Goal: Complete application form

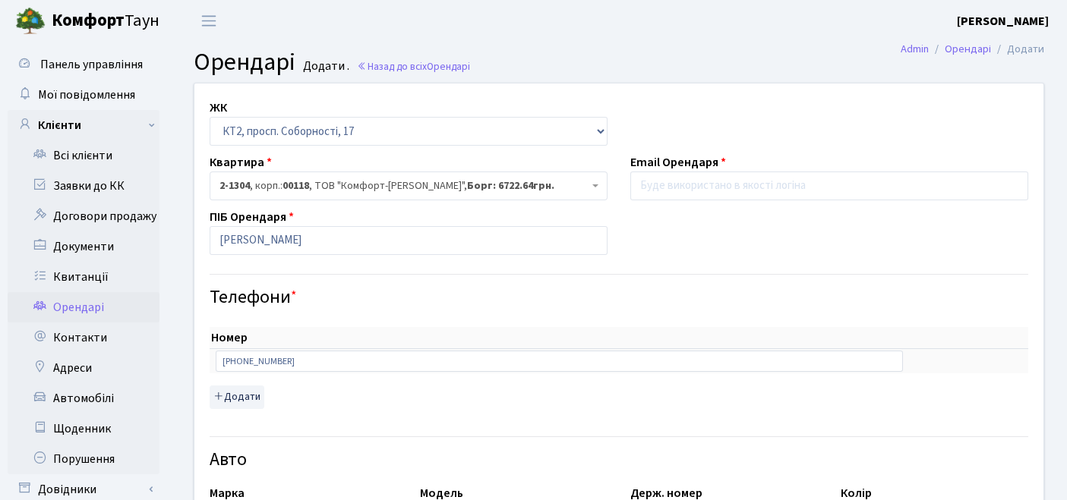
select select "295"
click at [700, 188] on input "email" at bounding box center [829, 186] width 398 height 29
paste input "[EMAIL_ADDRESS][DOMAIN_NAME]"
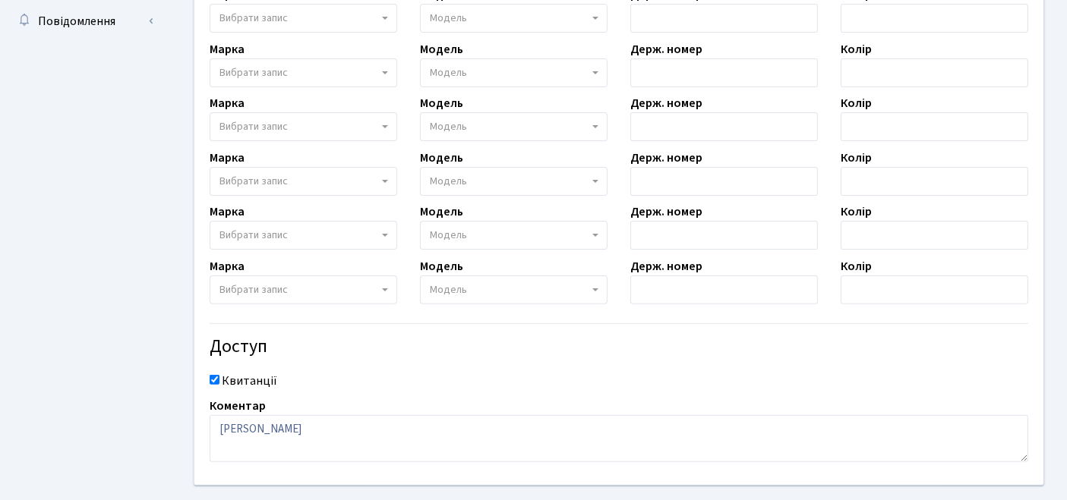
scroll to position [574, 0]
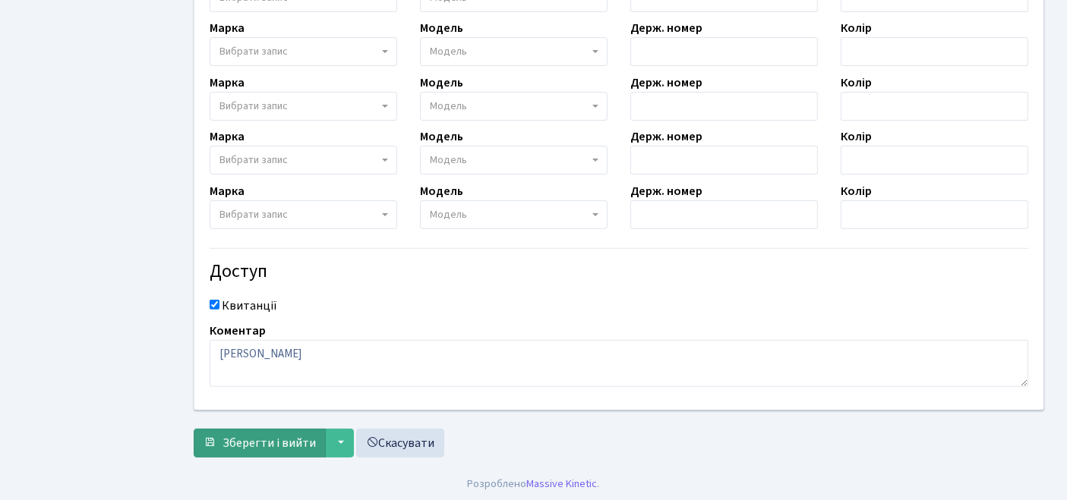
type input "[EMAIL_ADDRESS][DOMAIN_NAME]"
click at [260, 437] on span "Зберегти і вийти" at bounding box center [268, 443] width 93 height 17
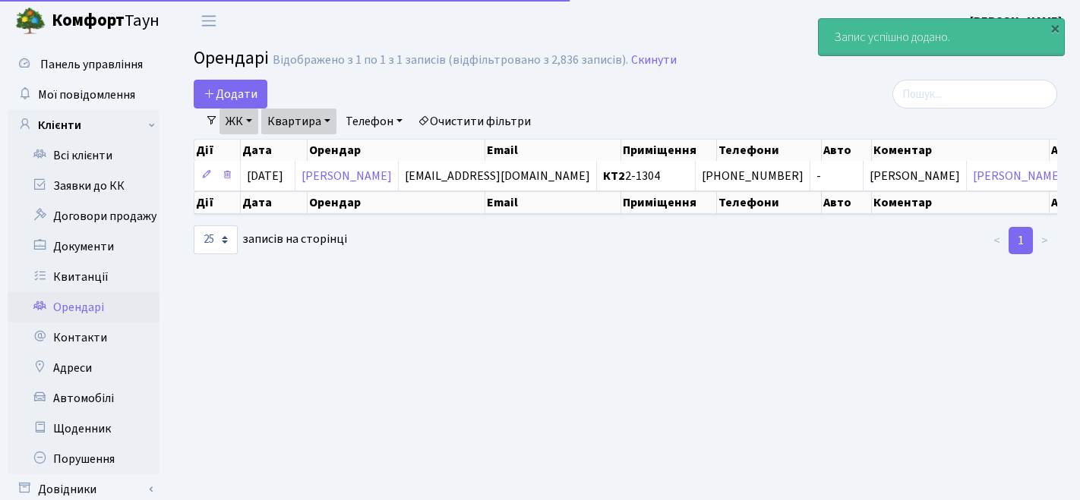
select select "25"
